Goal: Task Accomplishment & Management: Manage account settings

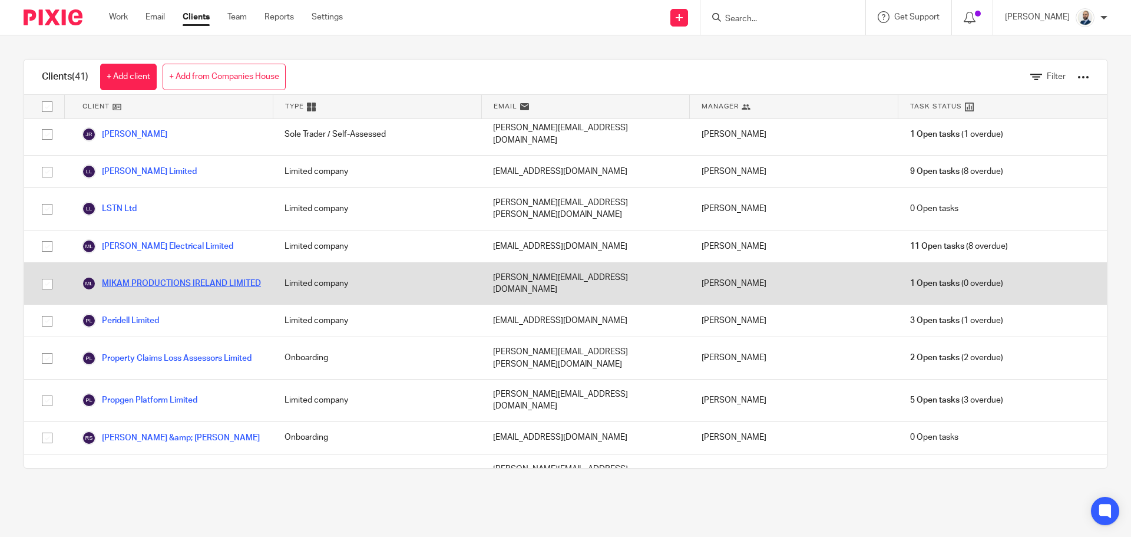
scroll to position [942, 0]
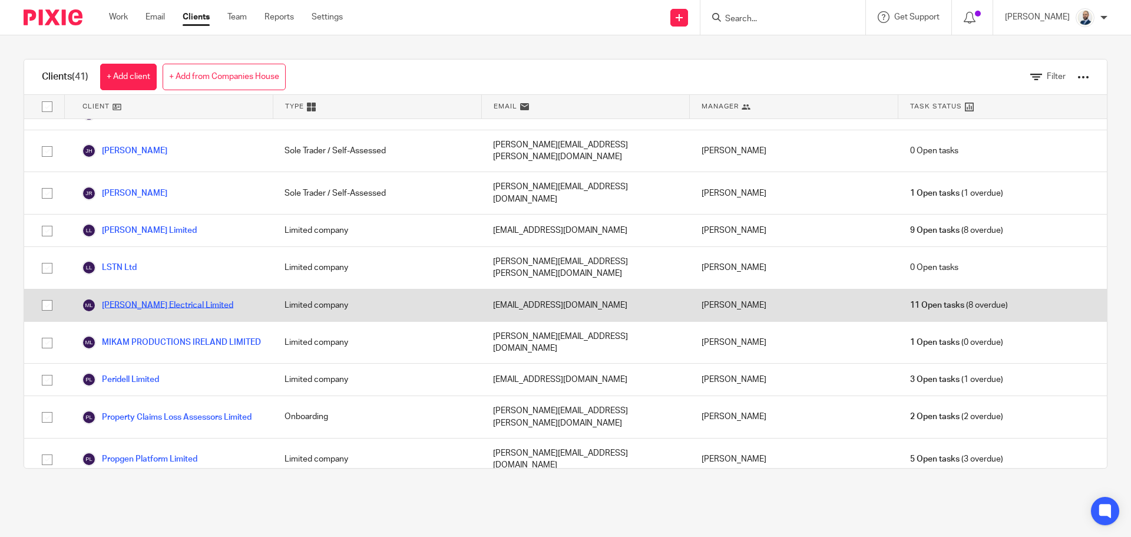
click at [152, 298] on link "[PERSON_NAME] Electrical Limited" at bounding box center [157, 305] width 151 height 14
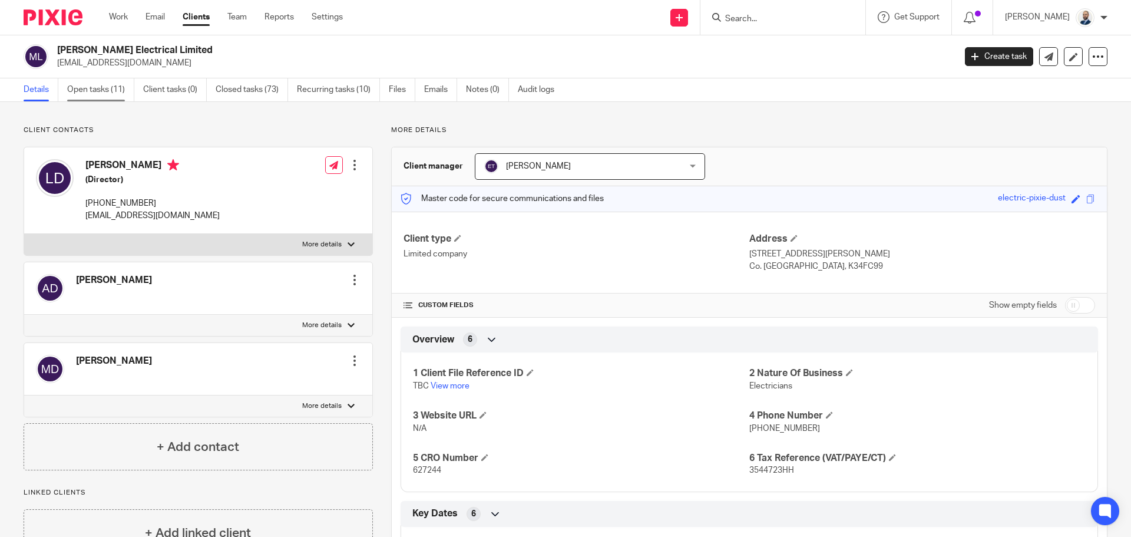
click at [77, 80] on link "Open tasks (11)" at bounding box center [100, 89] width 67 height 23
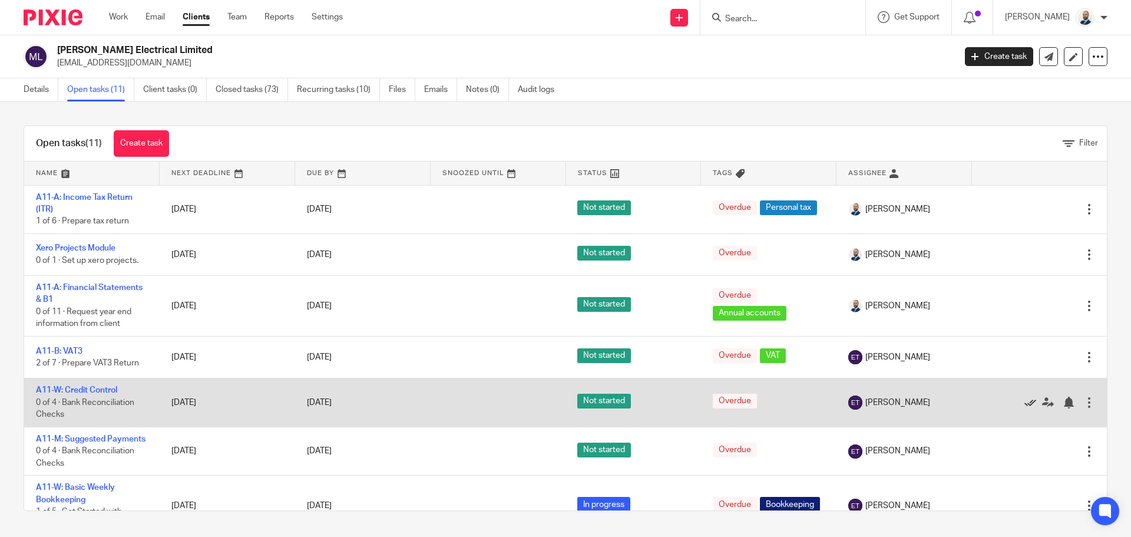
click at [1024, 403] on icon at bounding box center [1030, 402] width 12 height 12
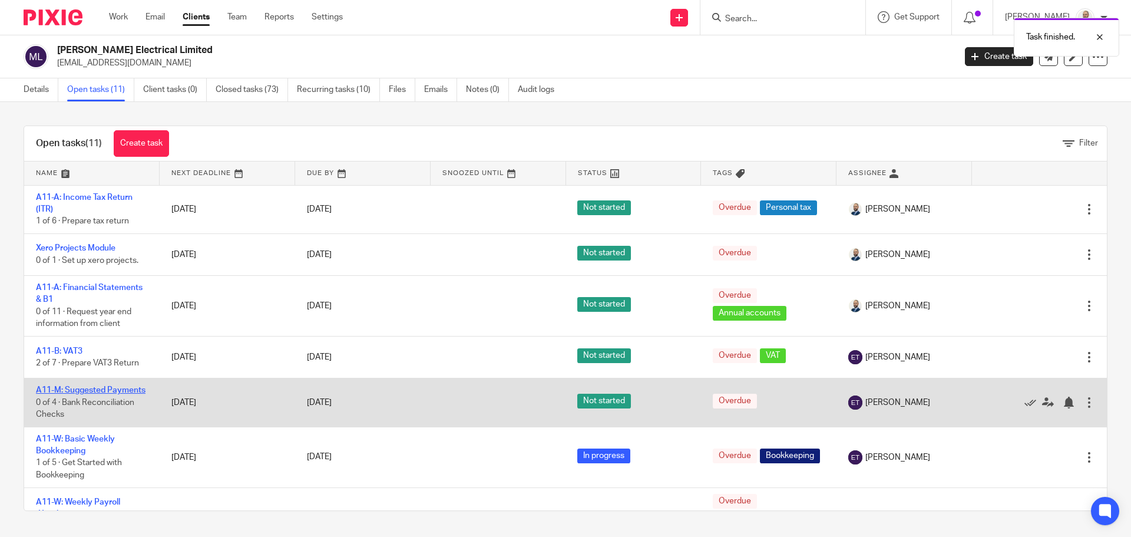
drag, startPoint x: 77, startPoint y: 385, endPoint x: 74, endPoint y: 391, distance: 6.4
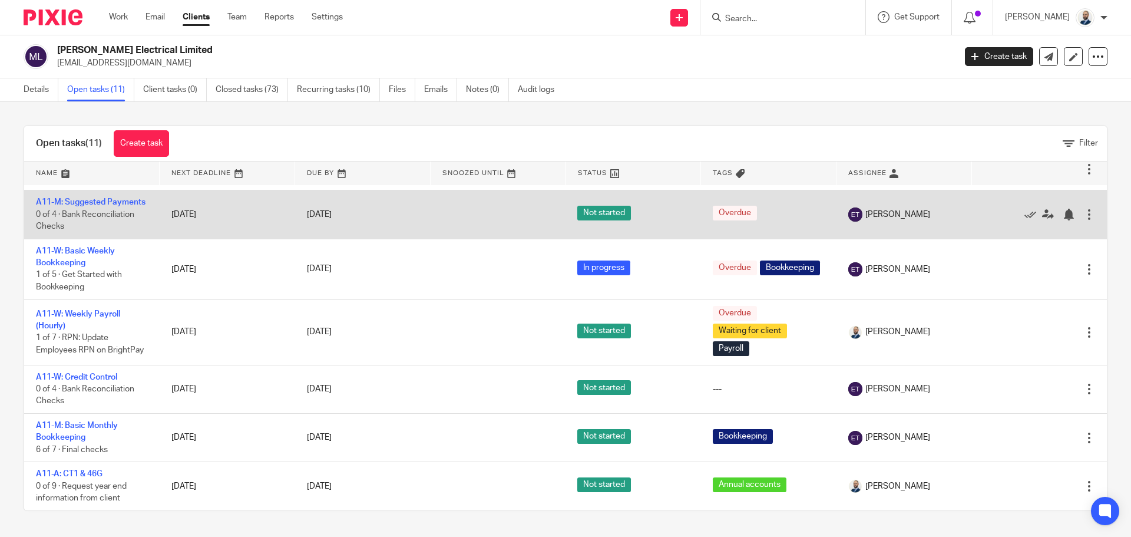
scroll to position [15, 0]
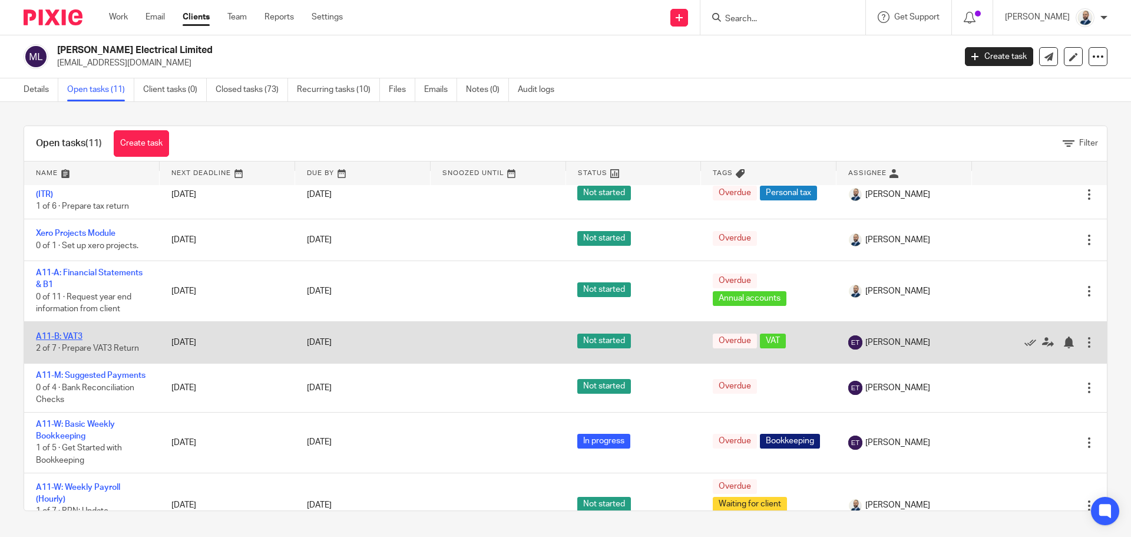
click at [64, 332] on link "A11-B: VAT3" at bounding box center [59, 336] width 47 height 8
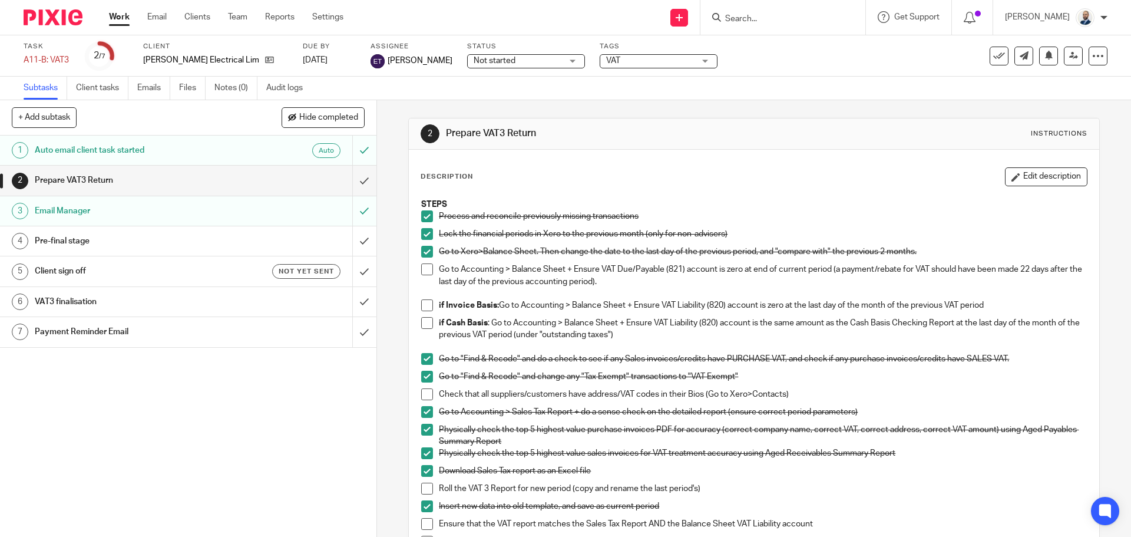
click at [229, 271] on h1 "Client sign off" at bounding box center [137, 271] width 204 height 18
